Goal: Find specific page/section: Find specific page/section

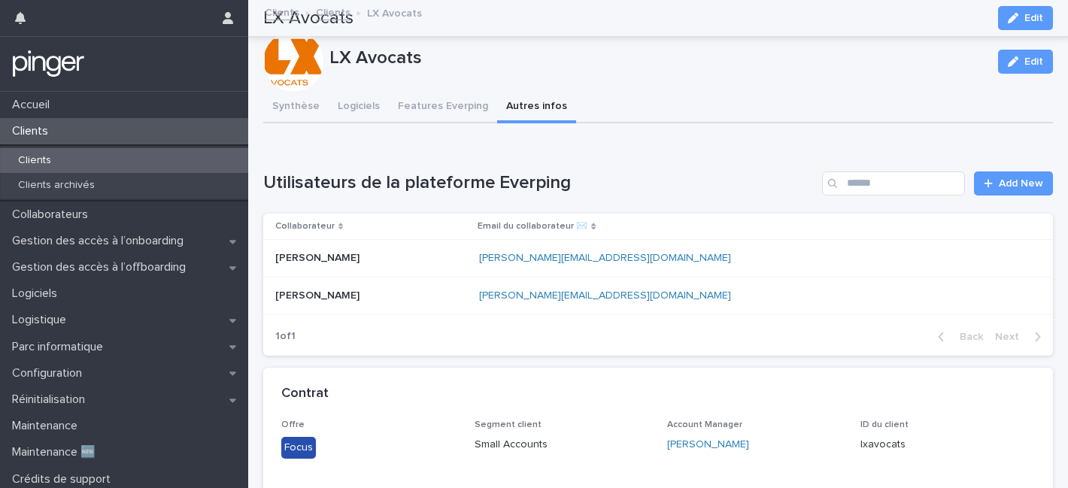
scroll to position [110, 0]
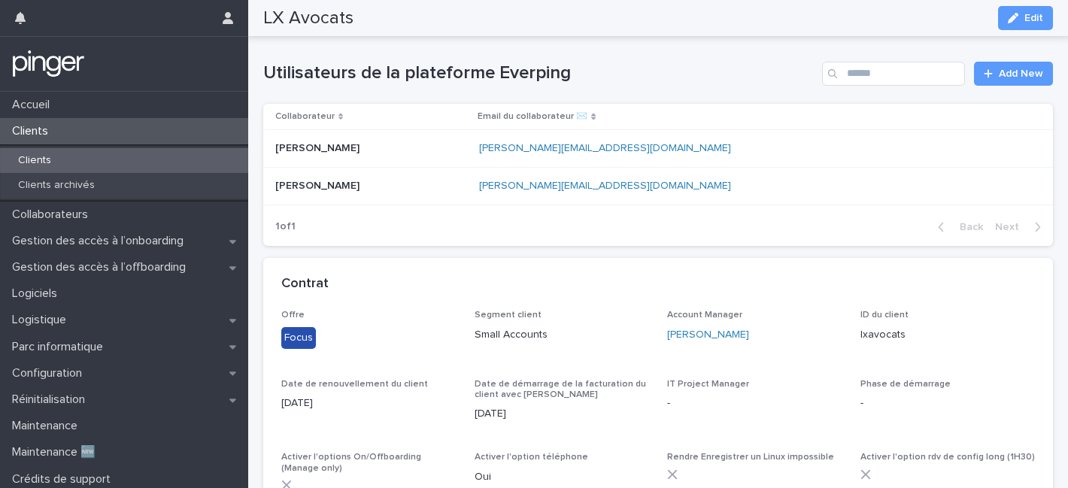
click at [36, 135] on p "Clients" at bounding box center [33, 131] width 54 height 14
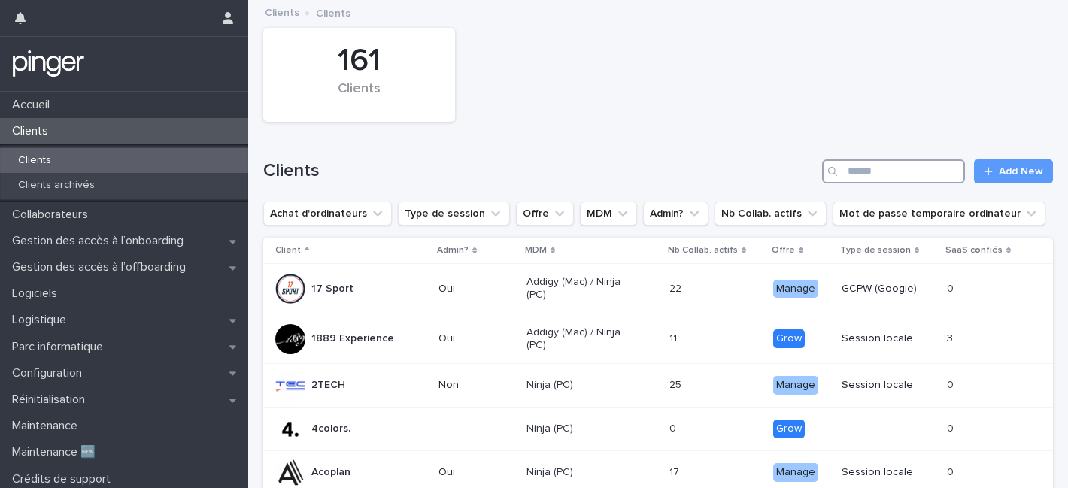
click at [853, 168] on input "Search" at bounding box center [893, 171] width 143 height 24
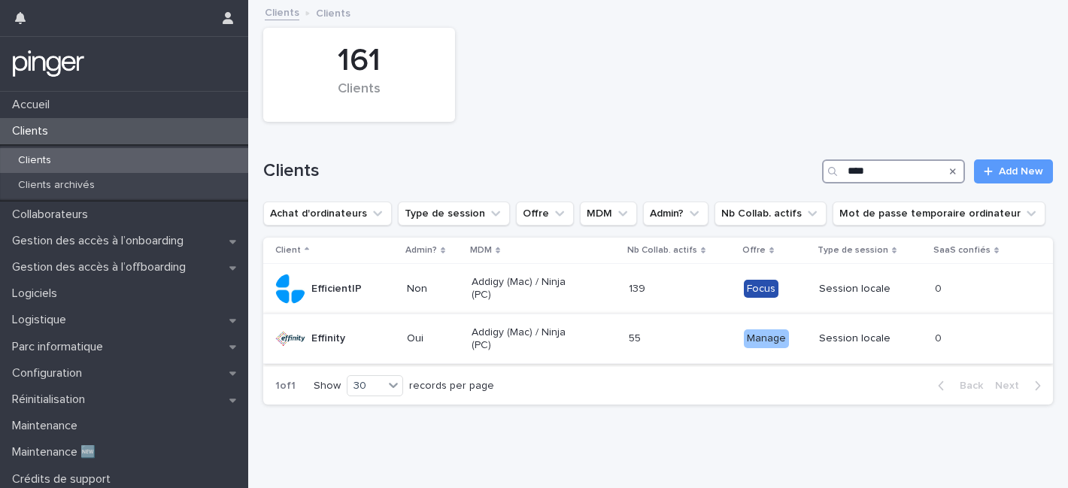
type input "****"
click at [380, 341] on div "Effinity" at bounding box center [335, 339] width 120 height 30
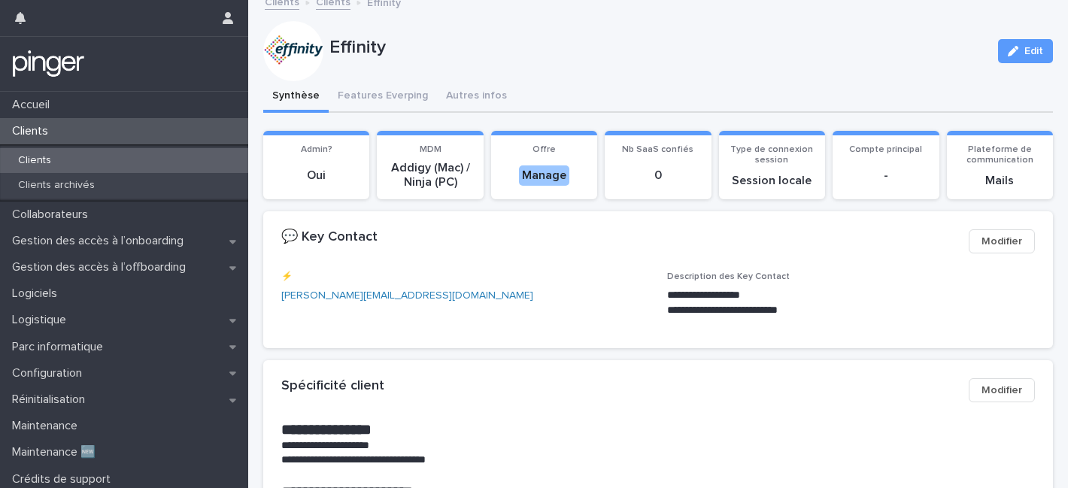
scroll to position [27, 0]
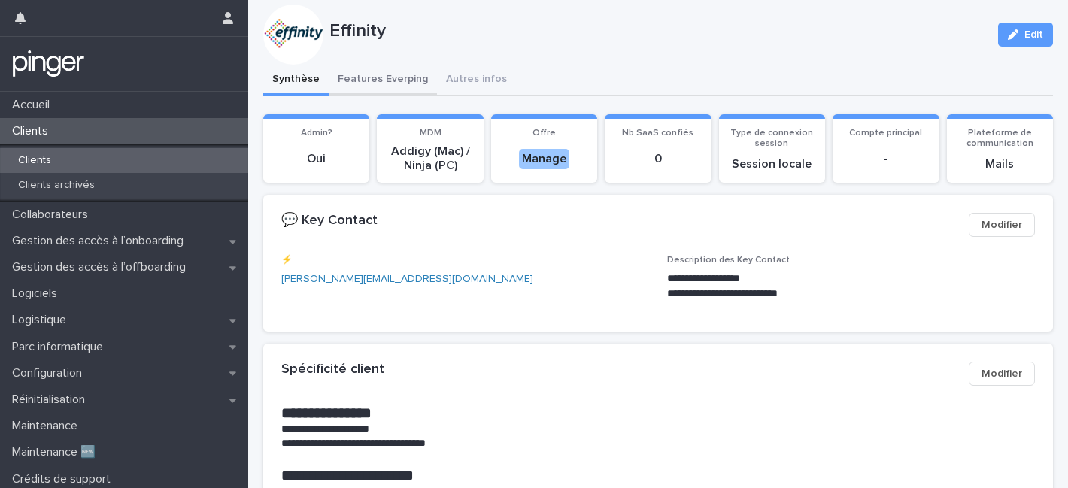
click at [383, 88] on button "Features Everping" at bounding box center [383, 81] width 108 height 32
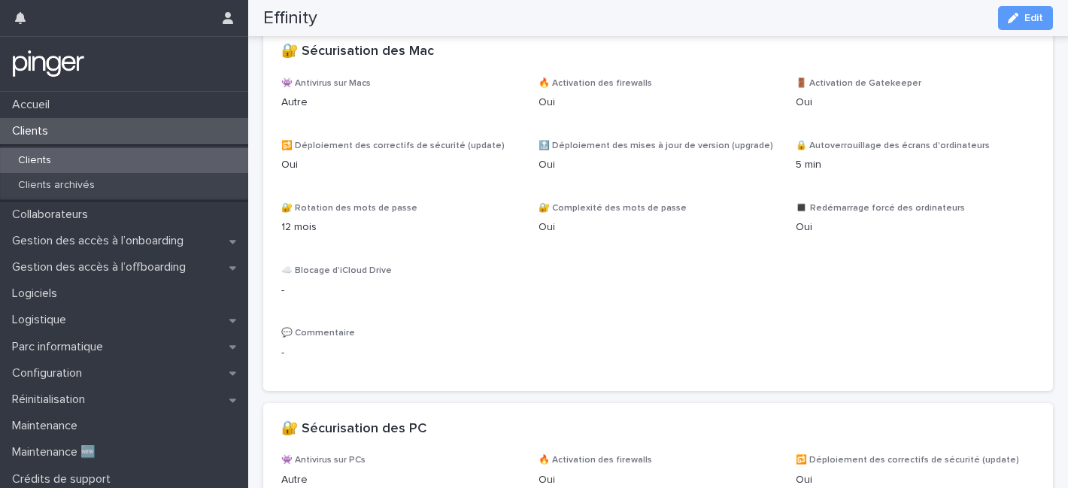
scroll to position [638, 0]
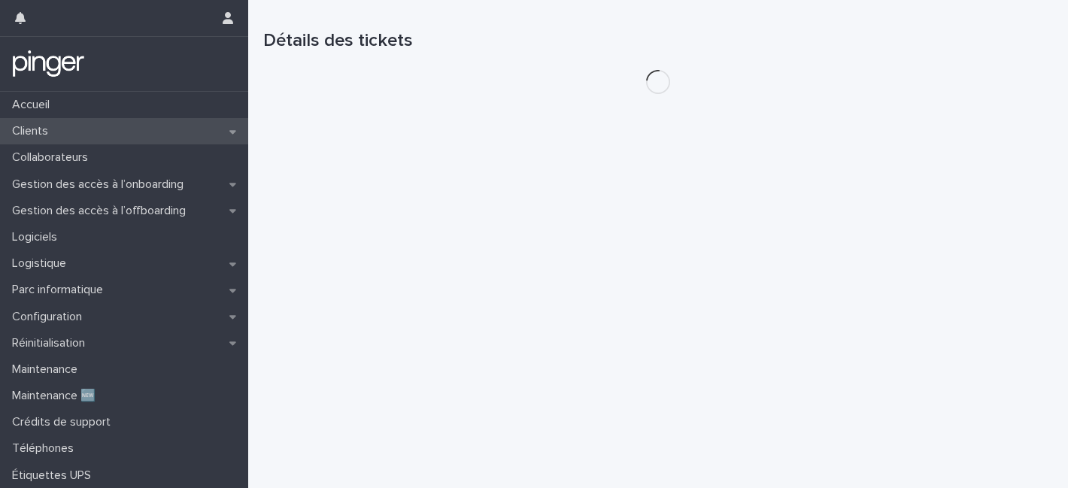
click at [44, 138] on div "Clients" at bounding box center [124, 131] width 248 height 26
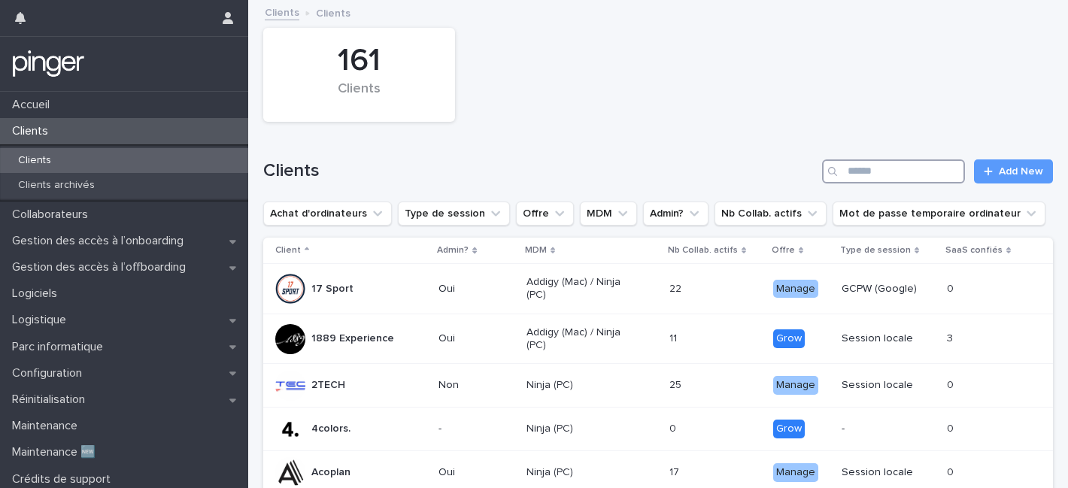
click at [859, 167] on input "Search" at bounding box center [893, 171] width 143 height 24
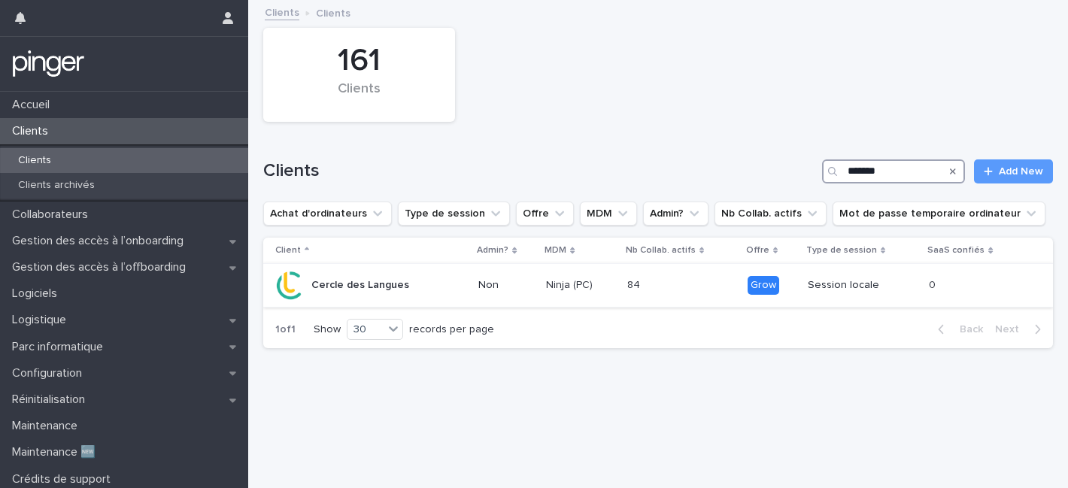
type input "******"
click at [447, 283] on div "Cercle des Langues" at bounding box center [370, 286] width 191 height 30
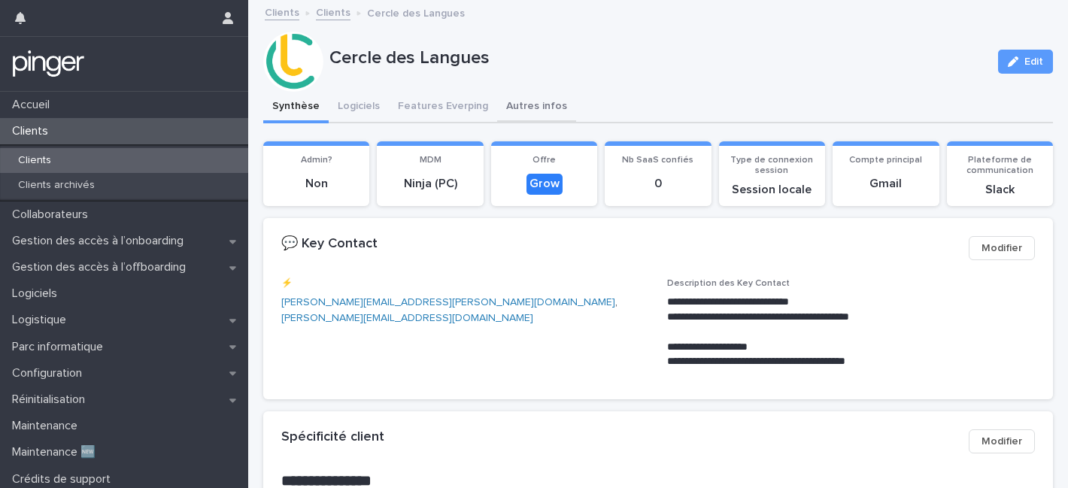
click at [534, 112] on button "Autres infos" at bounding box center [536, 108] width 79 height 32
